Goal: Navigation & Orientation: Find specific page/section

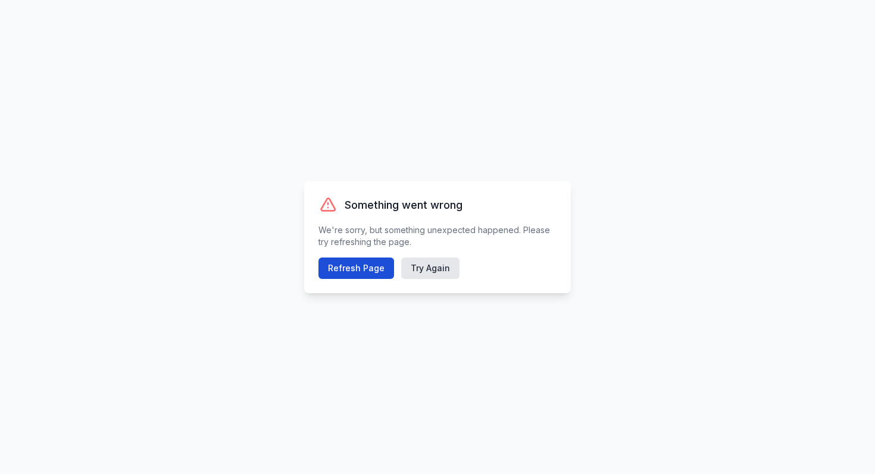
click at [376, 263] on button "Refresh Page" at bounding box center [356, 268] width 76 height 21
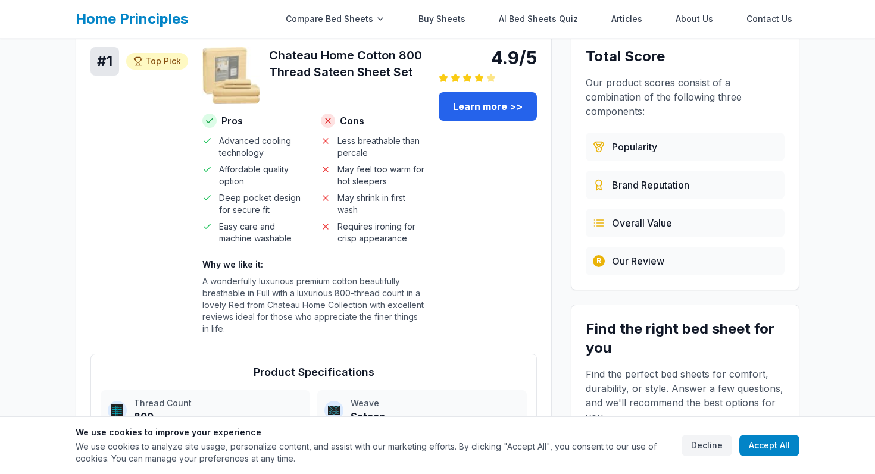
scroll to position [178, 0]
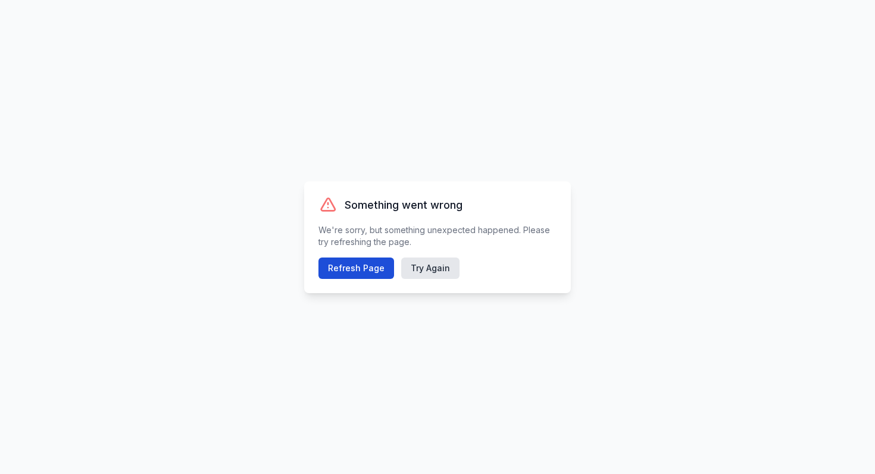
click at [365, 270] on button "Refresh Page" at bounding box center [356, 268] width 76 height 21
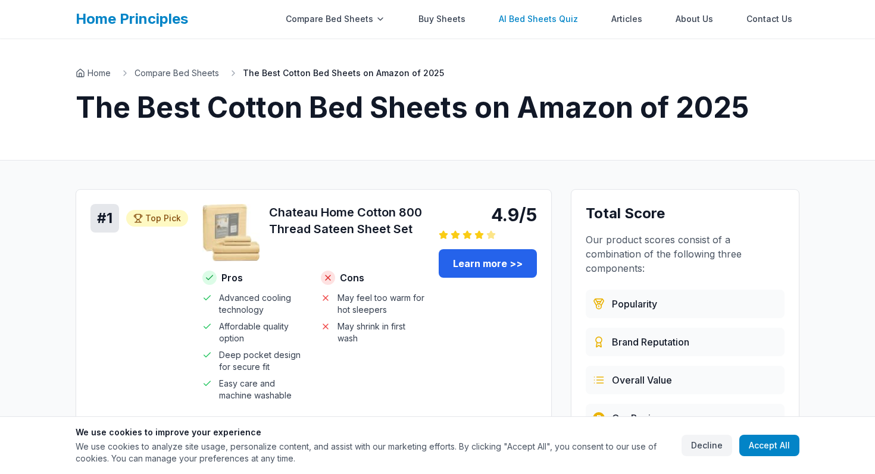
click at [539, 27] on link "AI Bed Sheets Quiz" at bounding box center [538, 19] width 93 height 24
